Goal: Transaction & Acquisition: Purchase product/service

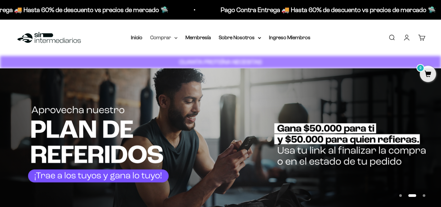
click at [160, 38] on summary "Comprar" at bounding box center [163, 37] width 27 height 8
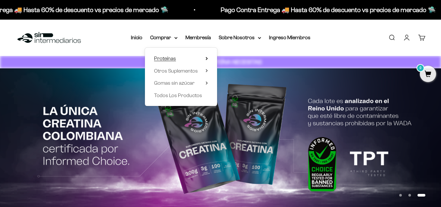
click at [173, 59] on span "Proteínas" at bounding box center [165, 59] width 22 height 6
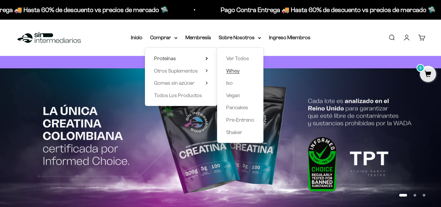
click at [232, 70] on span "Whey" at bounding box center [232, 71] width 13 height 6
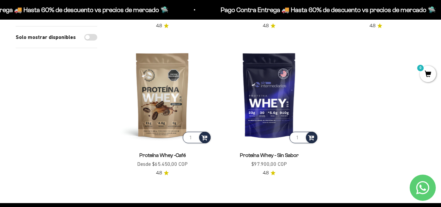
scroll to position [209, 0]
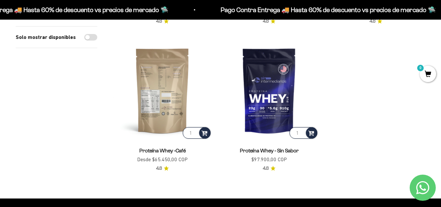
click at [157, 104] on img at bounding box center [162, 90] width 99 height 99
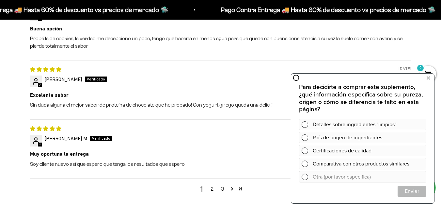
scroll to position [849, 0]
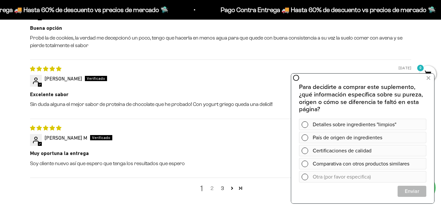
click at [213, 188] on link "2" at bounding box center [212, 188] width 10 height 8
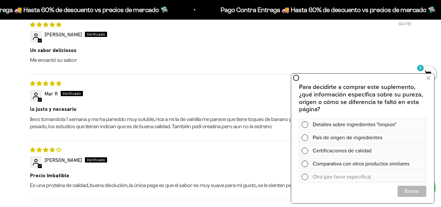
scroll to position [865, 0]
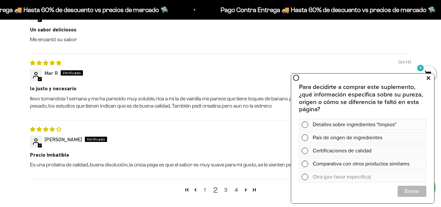
click at [428, 77] on icon at bounding box center [429, 78] width 4 height 8
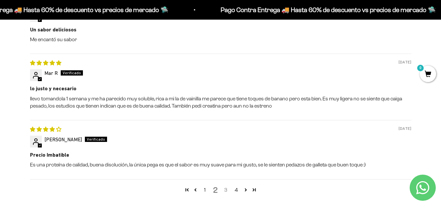
click at [224, 191] on link "3" at bounding box center [226, 190] width 10 height 8
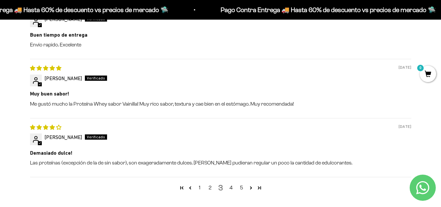
scroll to position [878, 0]
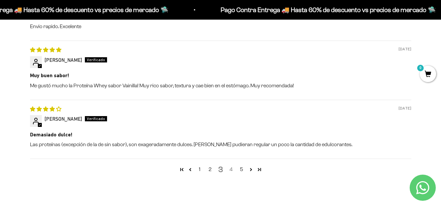
click at [231, 172] on link "4" at bounding box center [231, 169] width 10 height 8
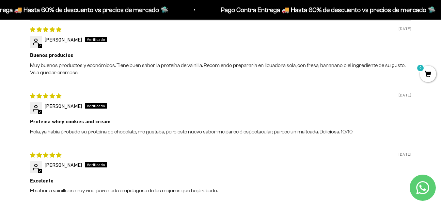
scroll to position [852, 0]
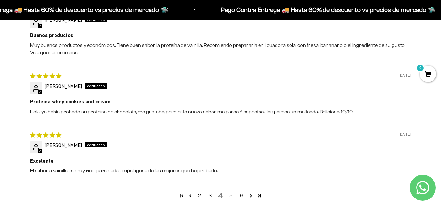
click at [232, 195] on link "5" at bounding box center [231, 195] width 10 height 8
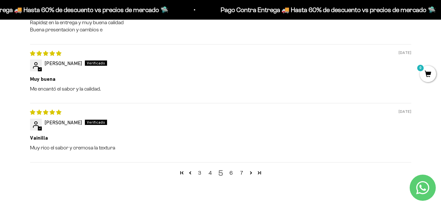
scroll to position [904, 0]
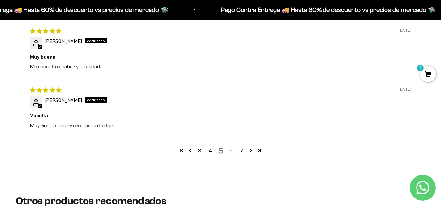
click at [231, 151] on link "6" at bounding box center [231, 151] width 10 height 8
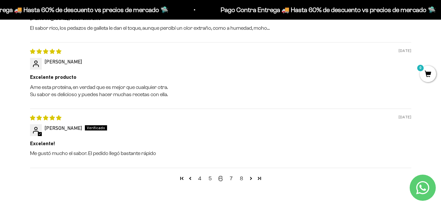
scroll to position [891, 0]
